Goal: Information Seeking & Learning: Learn about a topic

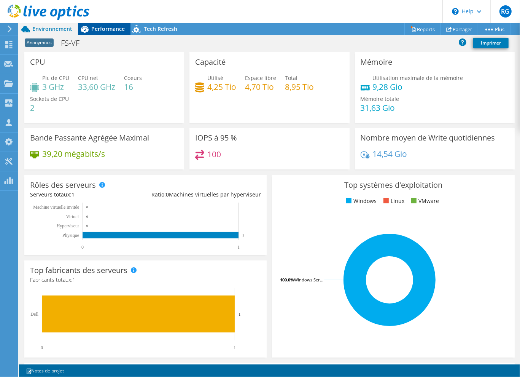
click at [111, 30] on span "Performance" at bounding box center [108, 28] width 34 height 7
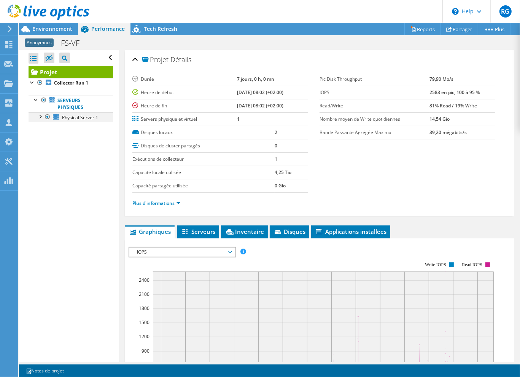
click at [40, 116] on div at bounding box center [40, 116] width 8 height 8
click at [46, 31] on span "Environnement" at bounding box center [52, 28] width 40 height 7
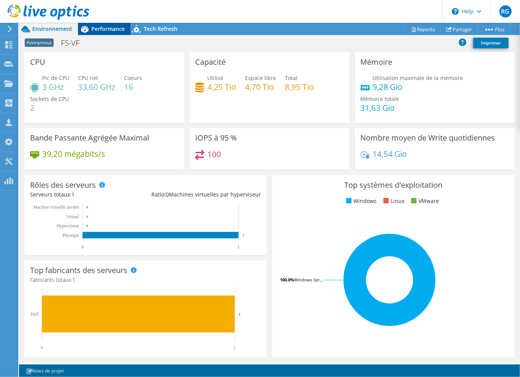
click at [96, 30] on span "Performance" at bounding box center [108, 28] width 34 height 7
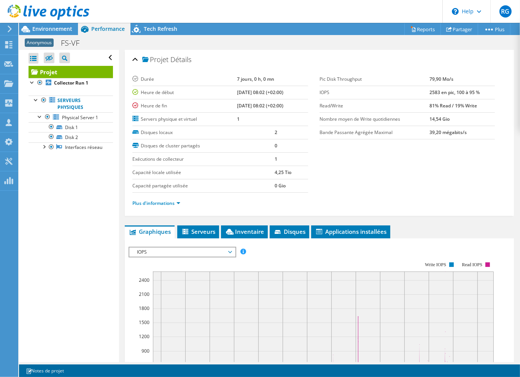
scroll to position [152, 0]
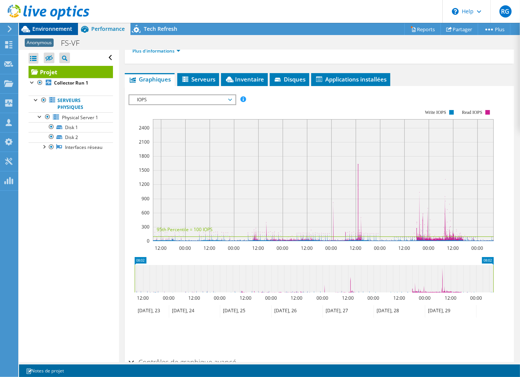
click at [60, 31] on span "Environnement" at bounding box center [52, 28] width 40 height 7
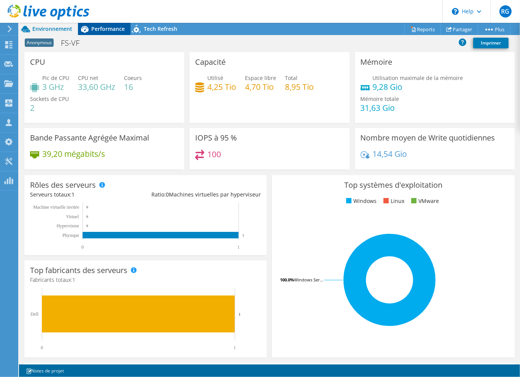
click at [105, 31] on span "Performance" at bounding box center [108, 28] width 34 height 7
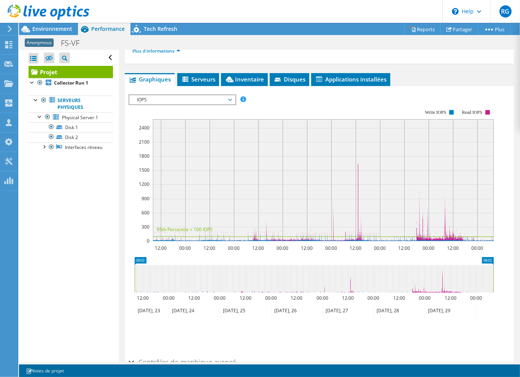
click at [185, 96] on span "IOPS" at bounding box center [182, 99] width 98 height 9
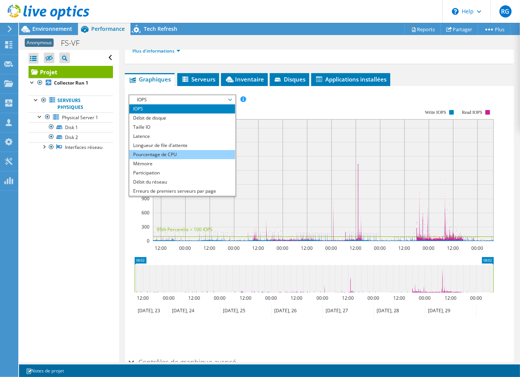
click at [168, 151] on li "Pourcentage de CPU" at bounding box center [181, 154] width 105 height 9
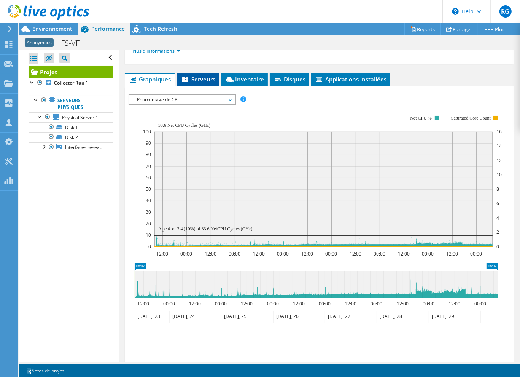
click at [204, 79] on span "Serveurs" at bounding box center [198, 79] width 34 height 8
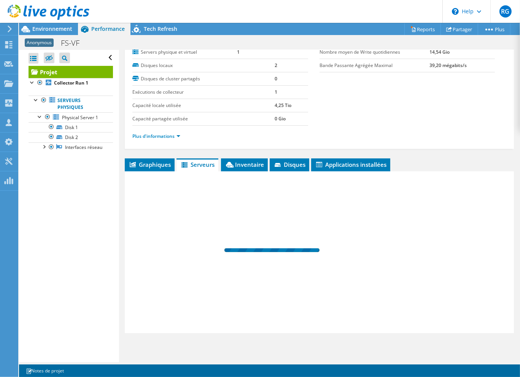
scroll to position [65, 0]
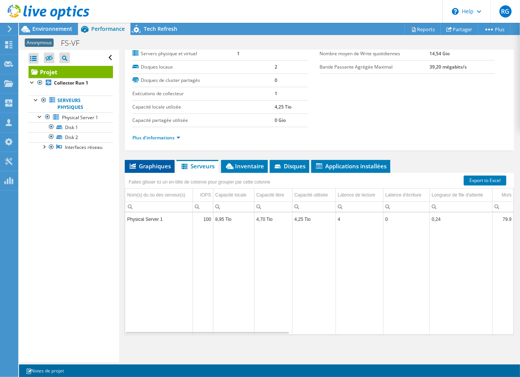
click at [164, 169] on li "Graphiques" at bounding box center [150, 166] width 50 height 13
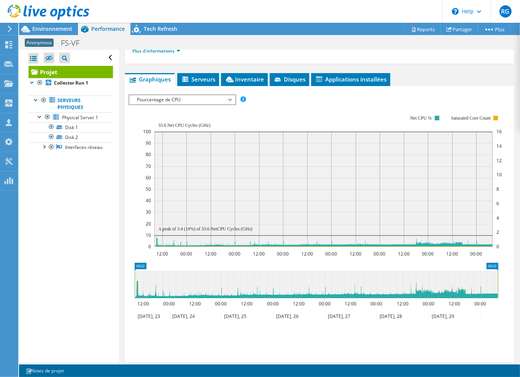
click at [185, 101] on span "Pourcentage de CPU" at bounding box center [182, 99] width 98 height 9
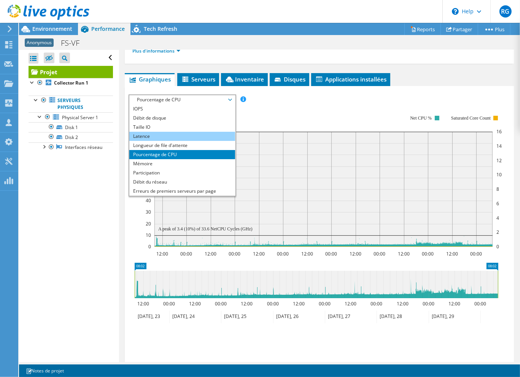
click at [176, 138] on li "Latence" at bounding box center [181, 136] width 105 height 9
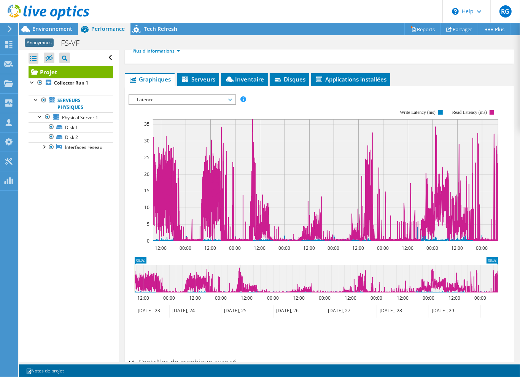
click at [134, 190] on rect at bounding box center [314, 175] width 370 height 152
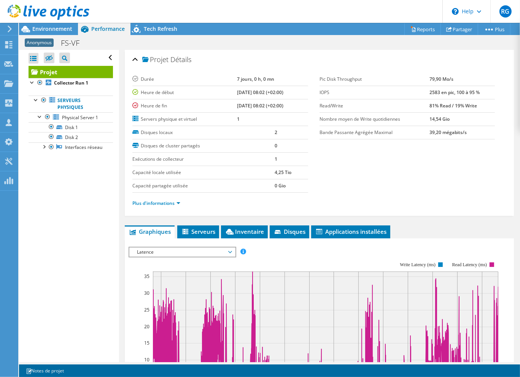
click at [370, 164] on section "Durée 7 jours, 0 h, 0 mn Heure de début [DATE] 08:02 (+02:00) Heure de fin [DAT…" at bounding box center [319, 143] width 374 height 141
